Goal: Transaction & Acquisition: Purchase product/service

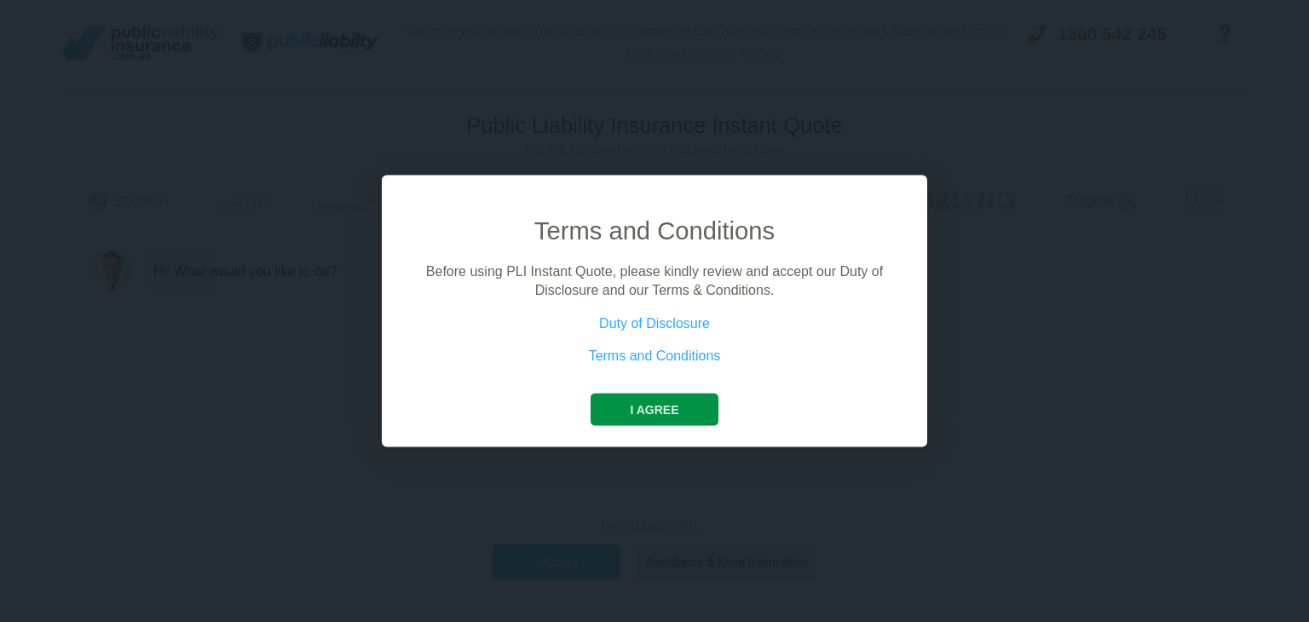
click at [659, 407] on button "I agree" at bounding box center [654, 409] width 127 height 32
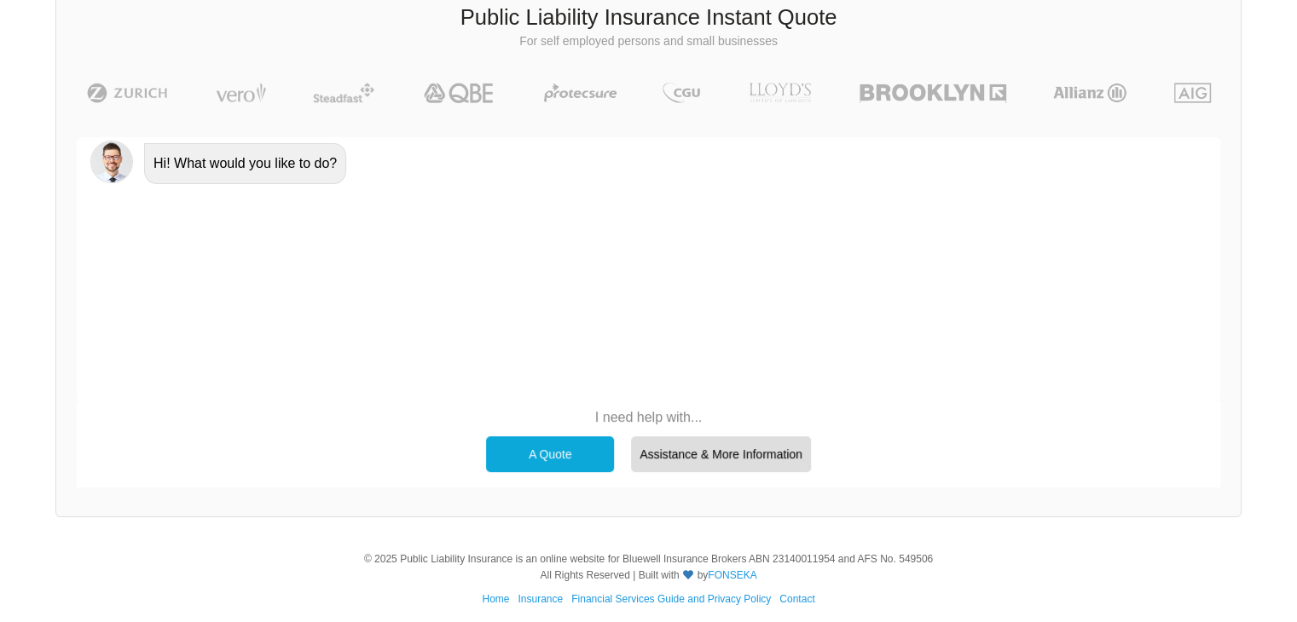
scroll to position [118, 0]
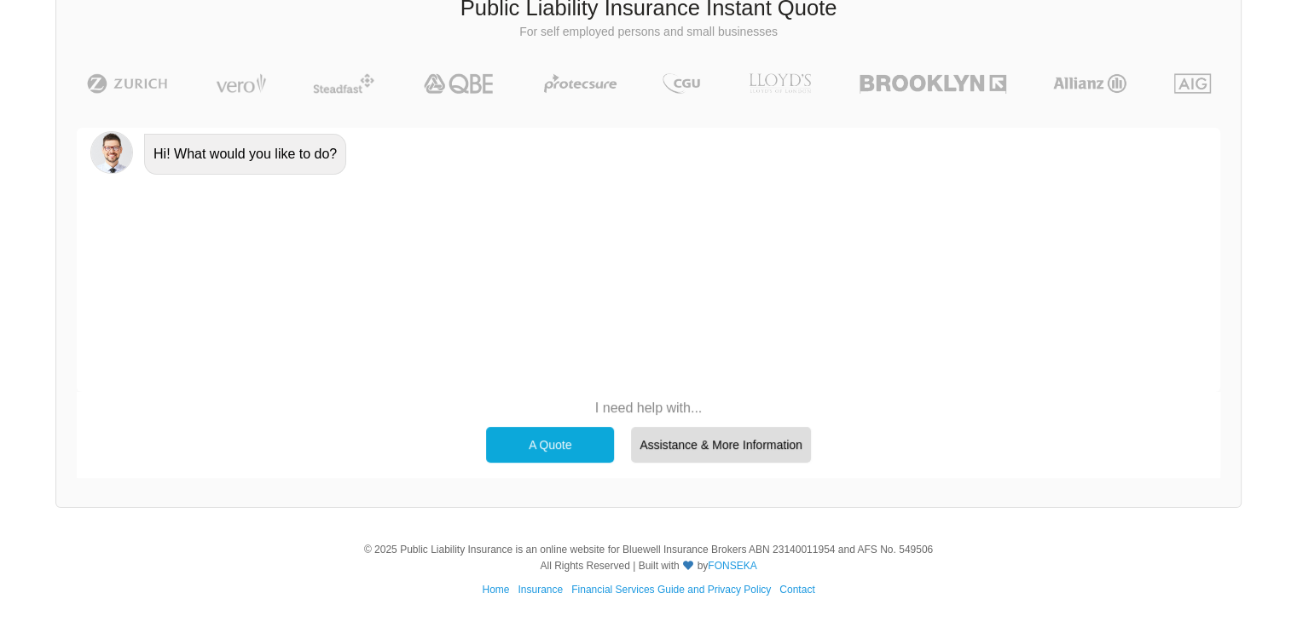
click at [534, 444] on div "A Quote" at bounding box center [550, 445] width 128 height 36
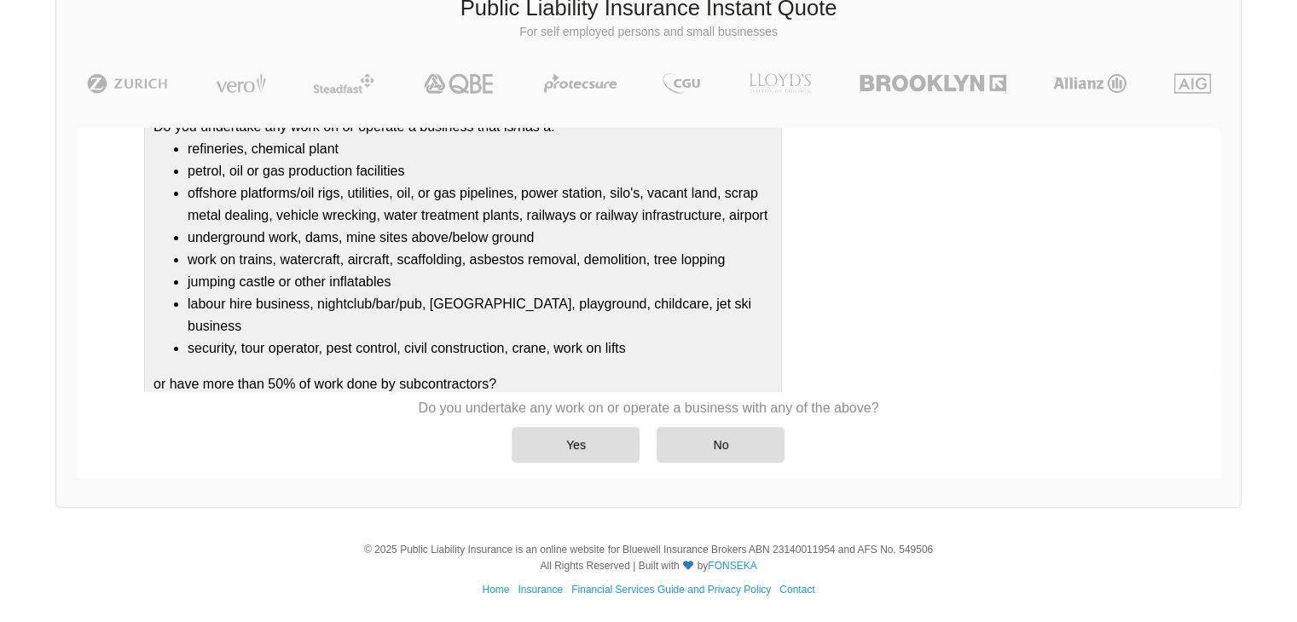
scroll to position [201, 0]
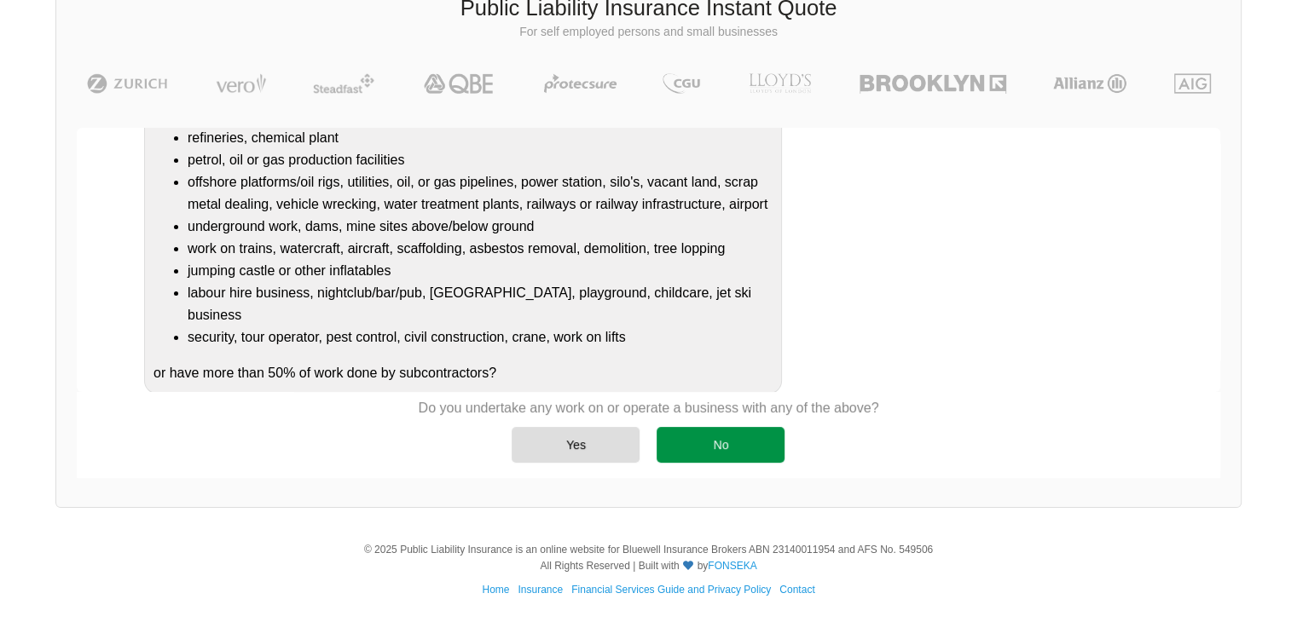
click at [727, 451] on div "No" at bounding box center [720, 445] width 128 height 36
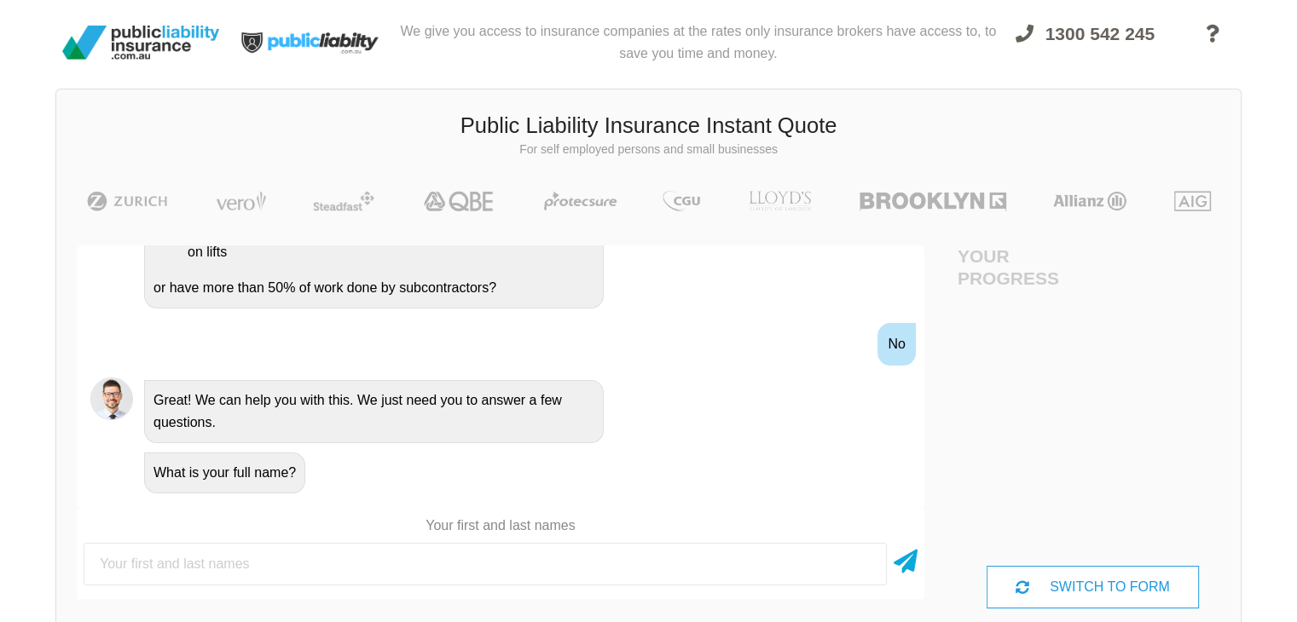
scroll to position [473, 0]
click at [361, 578] on input "text" at bounding box center [485, 564] width 803 height 43
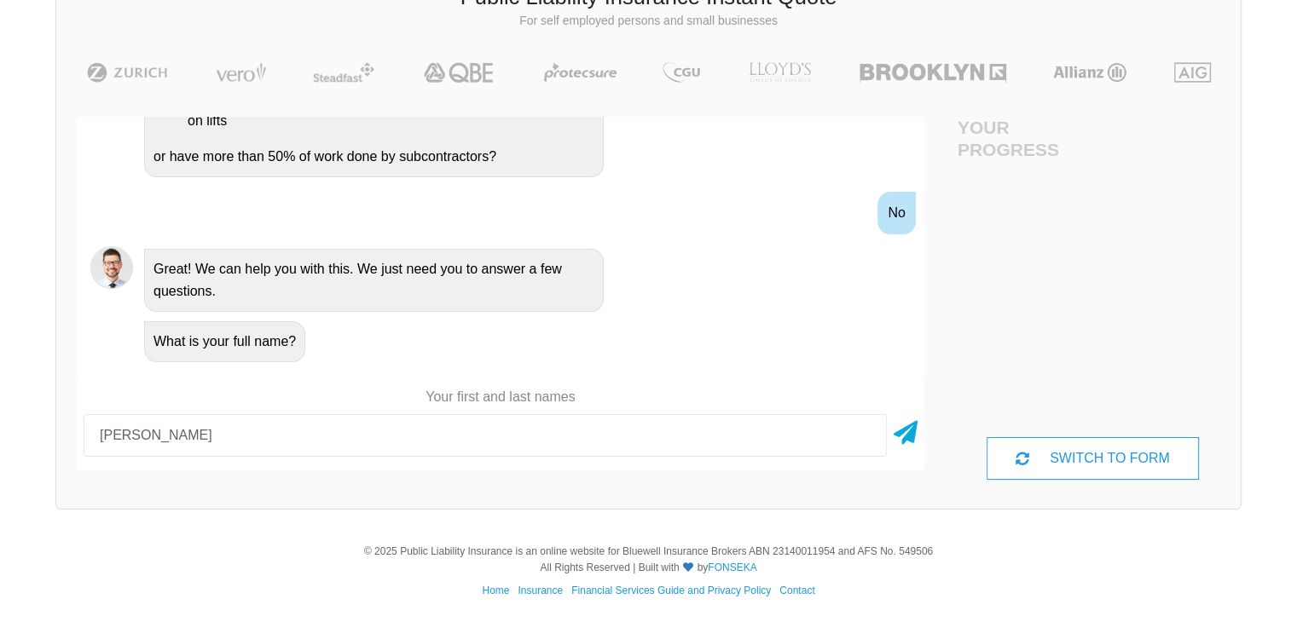
scroll to position [130, 0]
click at [906, 430] on icon at bounding box center [905, 428] width 24 height 31
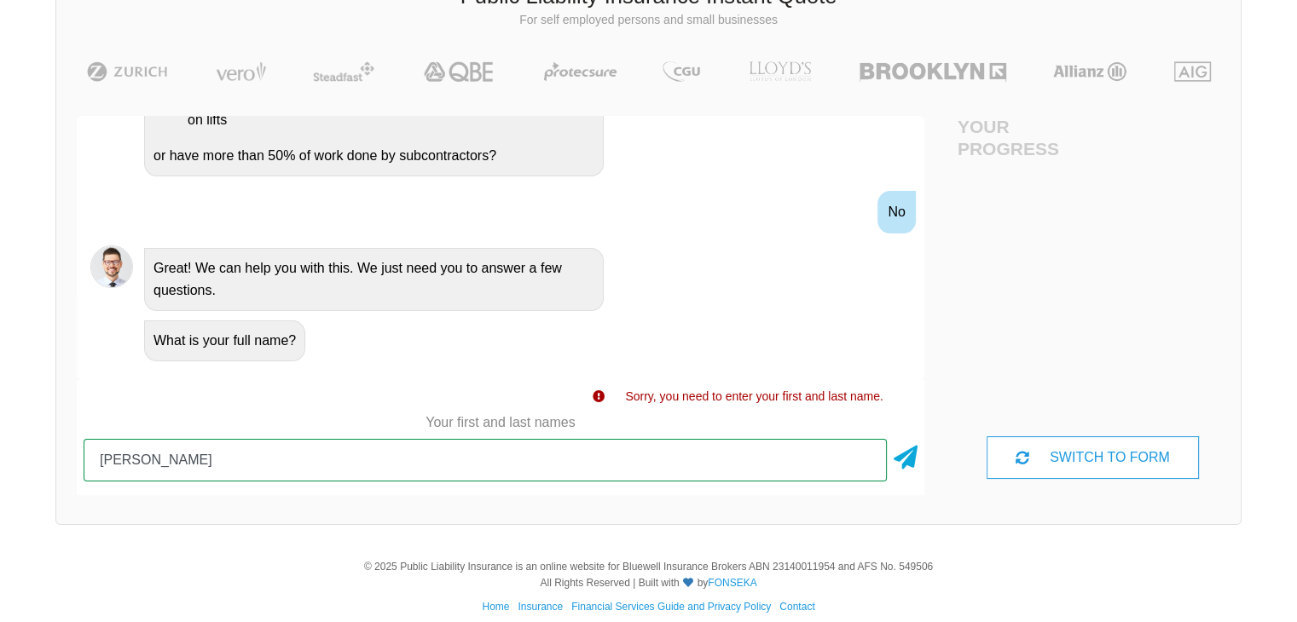
click at [516, 447] on input "[PERSON_NAME]" at bounding box center [485, 460] width 803 height 43
type input "[PERSON_NAME]"
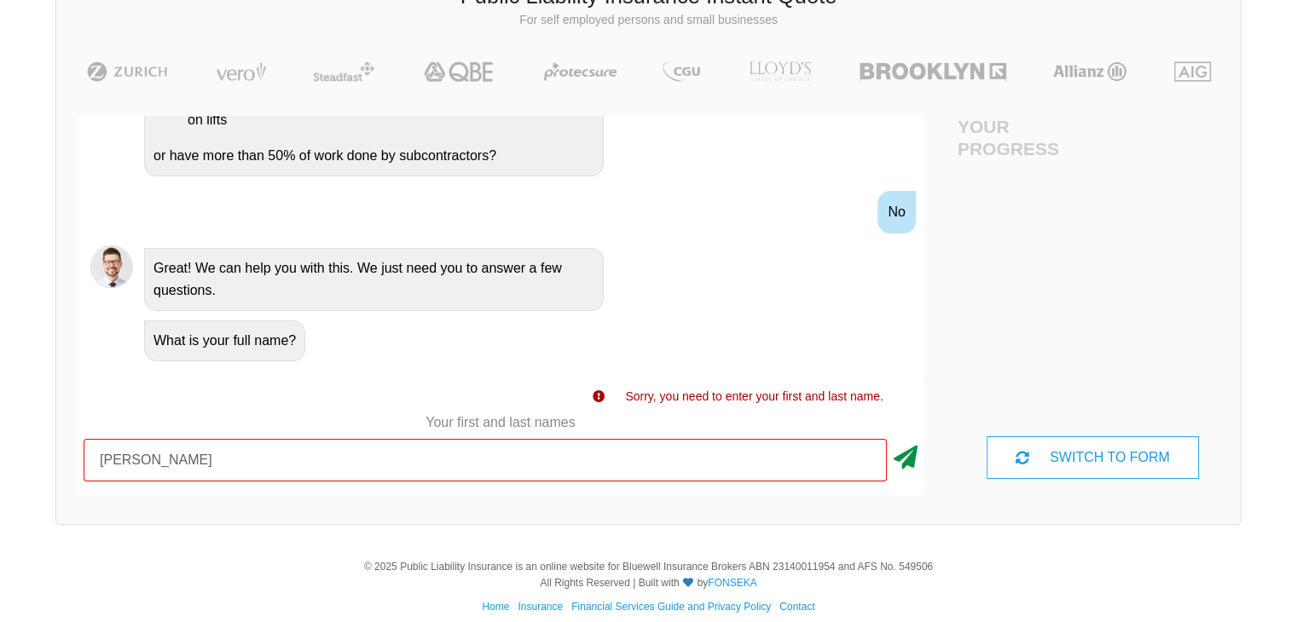
click at [911, 462] on icon at bounding box center [905, 454] width 24 height 31
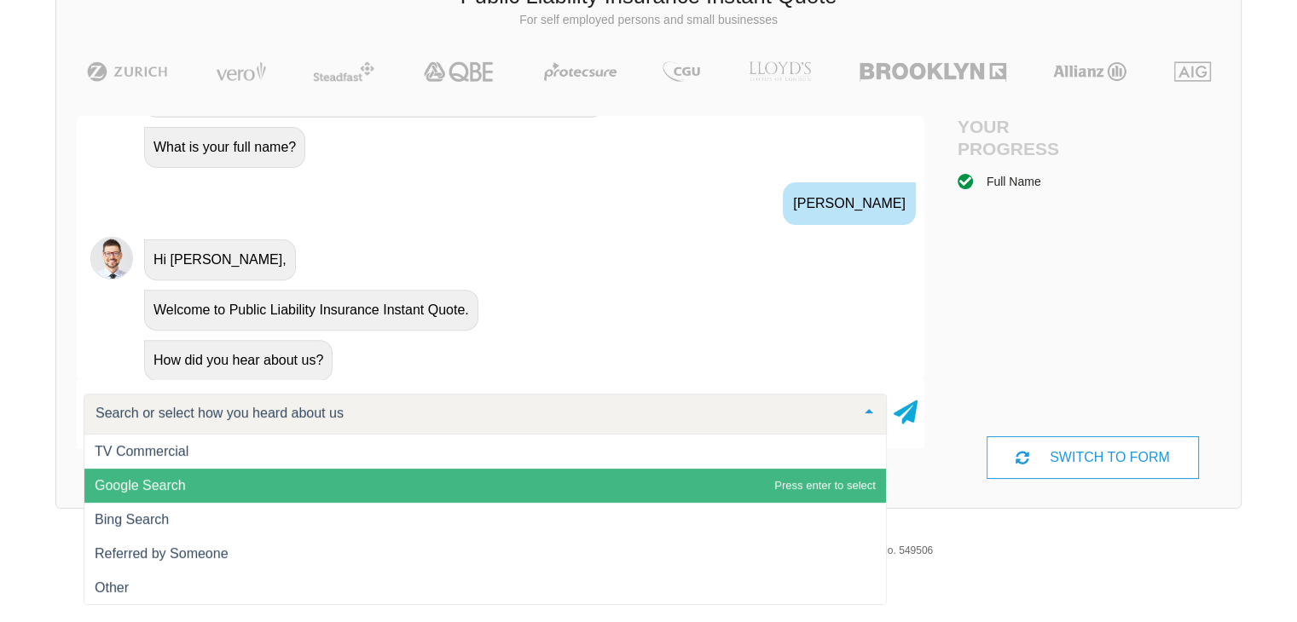
scroll to position [0, 0]
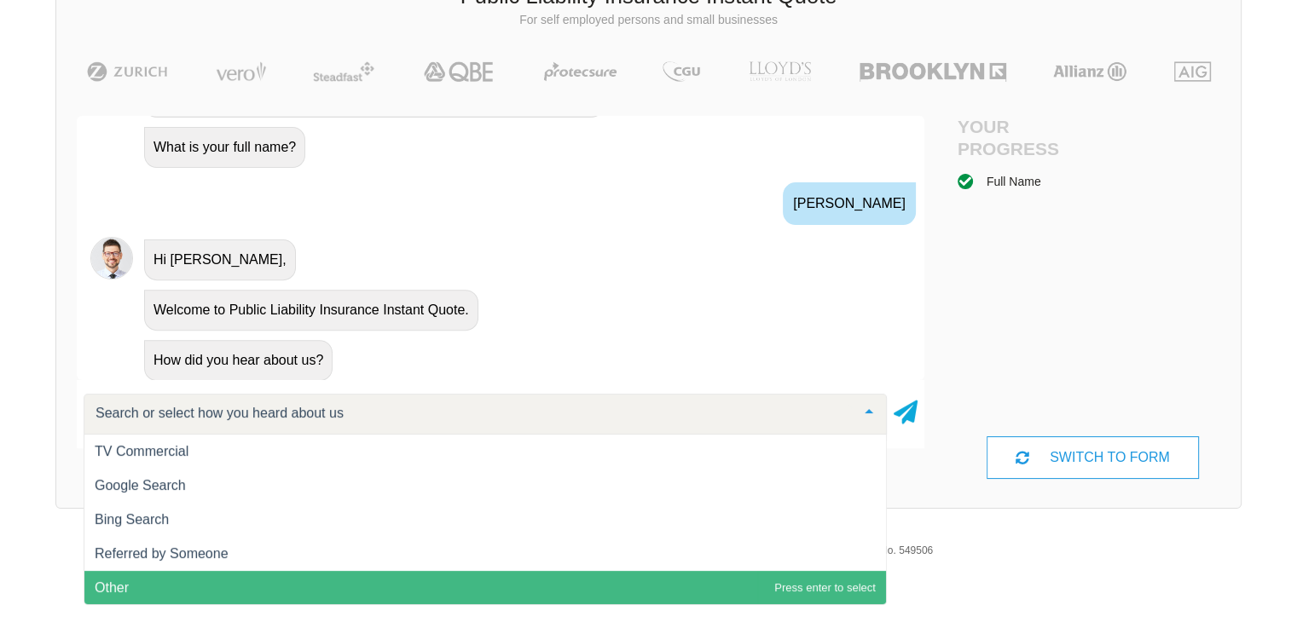
click at [122, 580] on span "Other" at bounding box center [112, 587] width 34 height 14
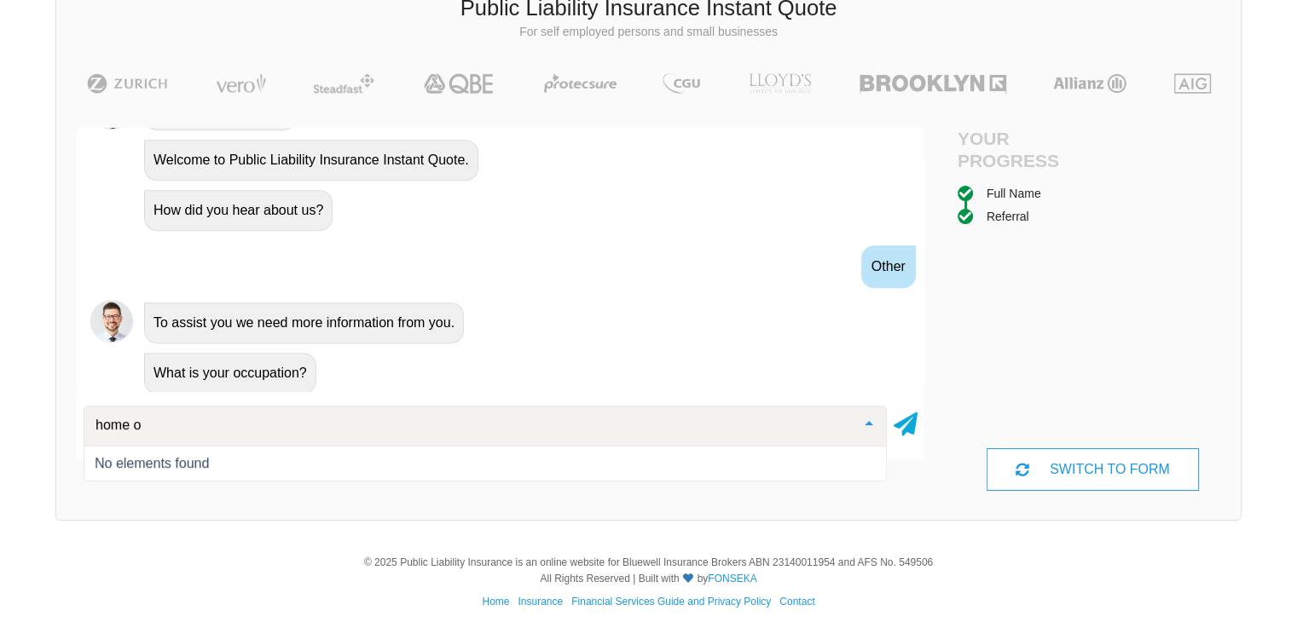
drag, startPoint x: 377, startPoint y: 417, endPoint x: 43, endPoint y: 428, distance: 333.5
click at [43, 428] on div "We give you access to insurance companies at the rates only insurance brokers h…" at bounding box center [648, 209] width 1297 height 655
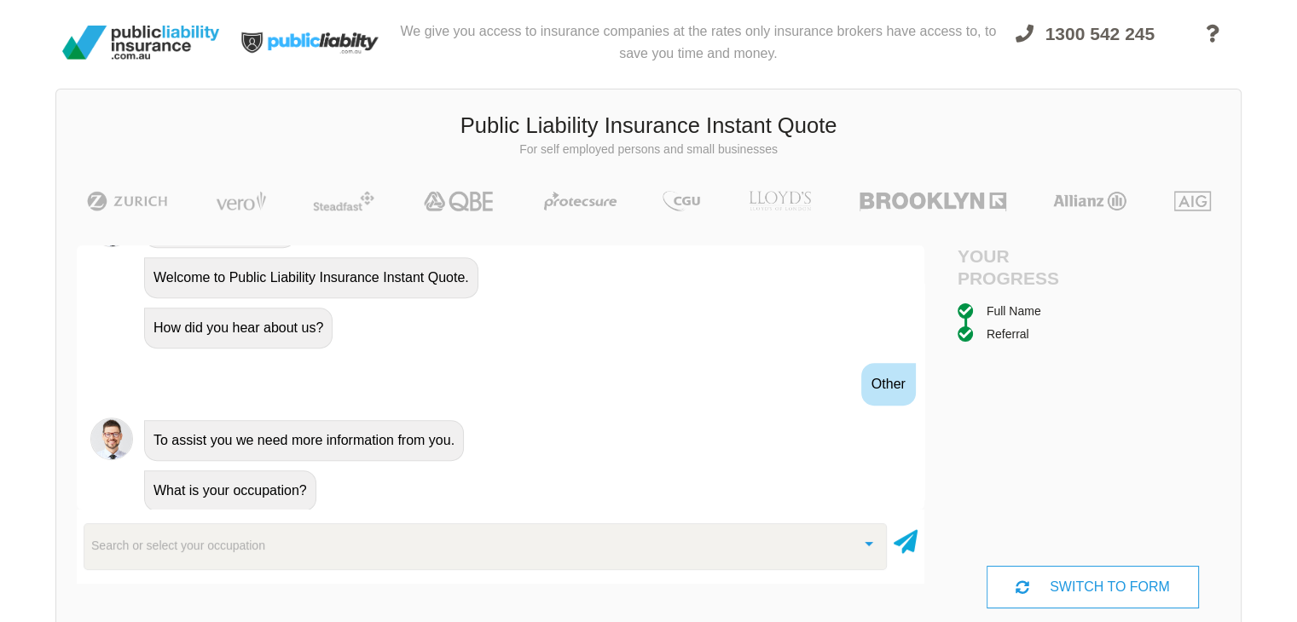
click at [980, 130] on h3 "Public Liability Insurance Instant Quote" at bounding box center [648, 126] width 1158 height 31
type input "self em"
